Goal: Find specific page/section: Find specific page/section

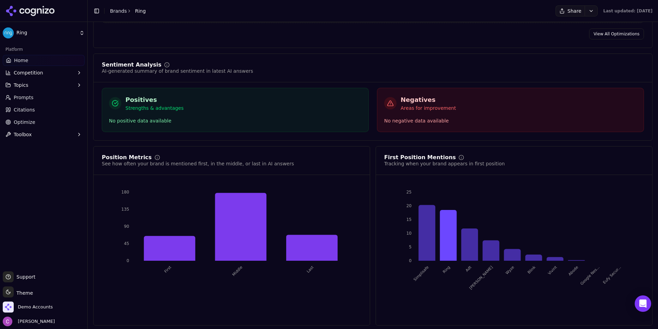
scroll to position [1150, 0]
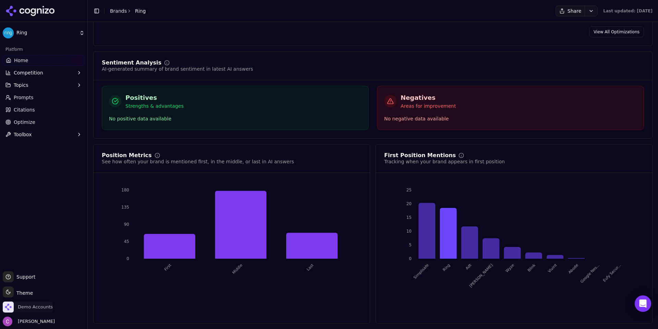
click at [28, 307] on span "Demo Accounts" at bounding box center [35, 307] width 35 height 6
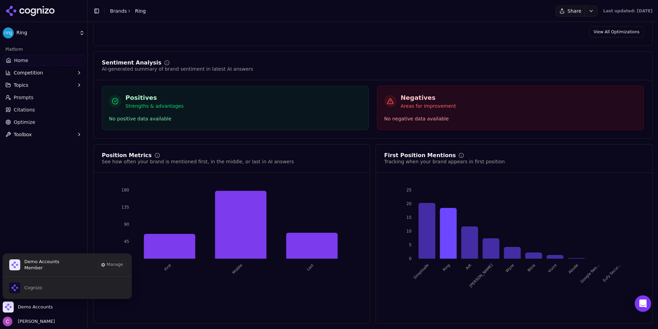
click at [36, 179] on div "Platform Home Competition Topics Prompts Citations Optimize Toolbox" at bounding box center [43, 154] width 87 height 227
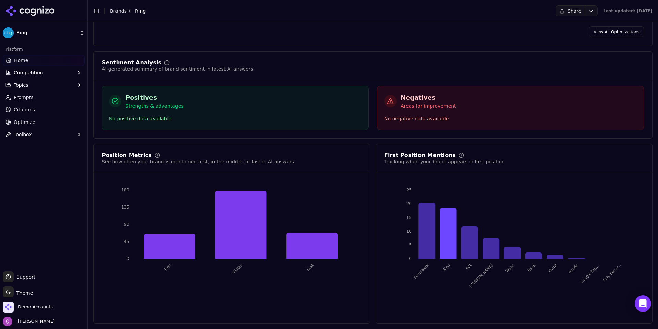
click at [120, 9] on link "Brands" at bounding box center [118, 10] width 17 height 5
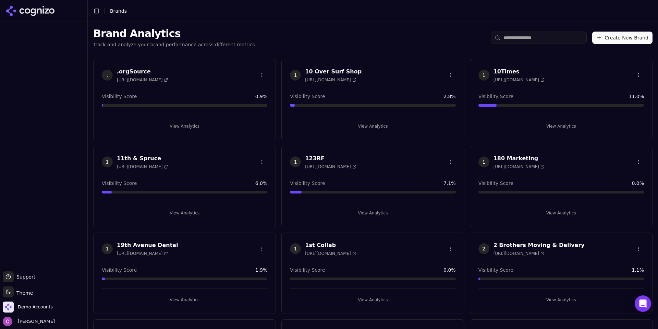
click at [547, 39] on input "search" at bounding box center [539, 38] width 96 height 12
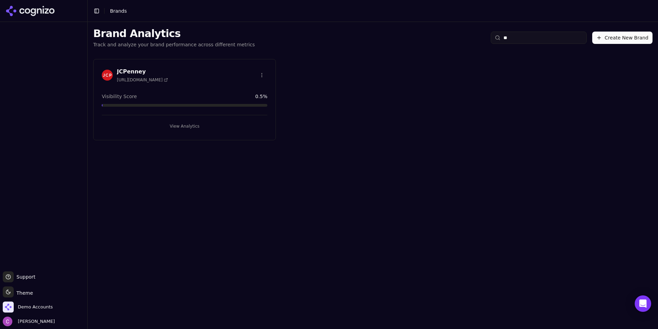
type input "**"
click at [202, 127] on button "View Analytics" at bounding box center [185, 126] width 166 height 11
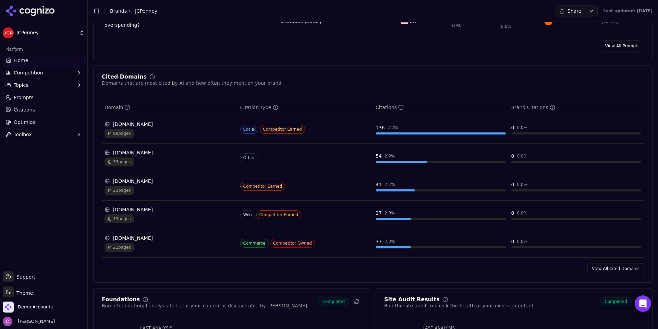
scroll to position [685, 0]
